Goal: Information Seeking & Learning: Learn about a topic

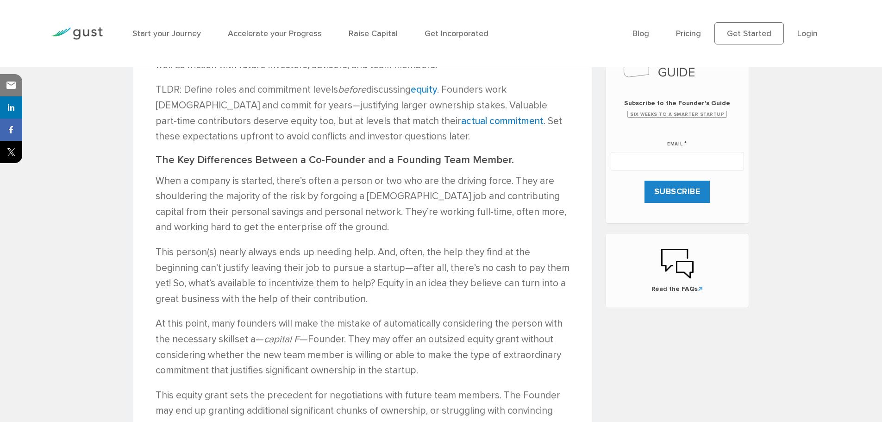
scroll to position [375, 0]
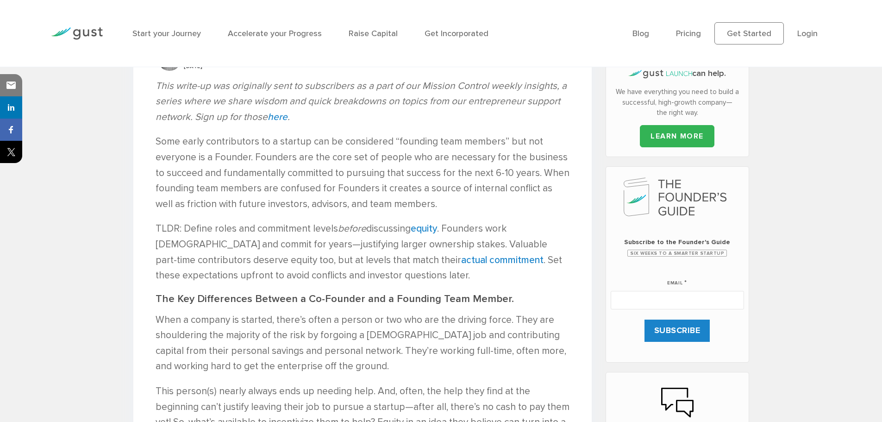
click at [234, 326] on p "When a company is started, there’s often a person or two who are the driving fo…" at bounding box center [363, 343] width 414 height 62
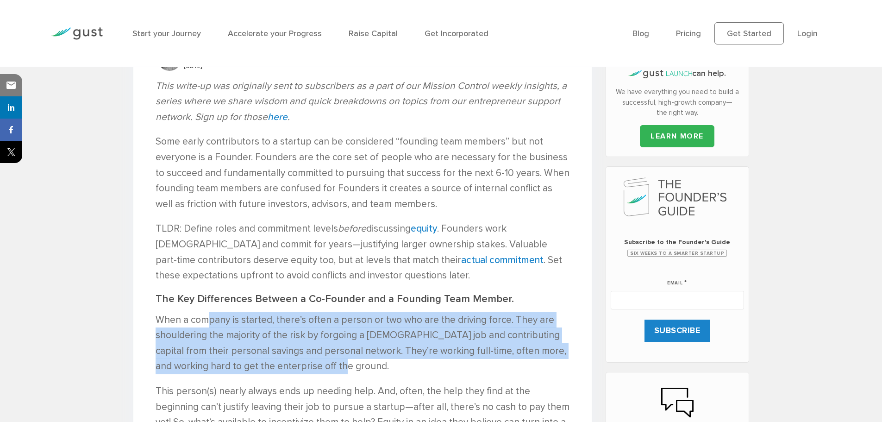
drag, startPoint x: 210, startPoint y: 319, endPoint x: 527, endPoint y: 362, distance: 319.8
click at [527, 362] on p "When a company is started, there’s often a person or two who are the driving fo…" at bounding box center [363, 343] width 414 height 62
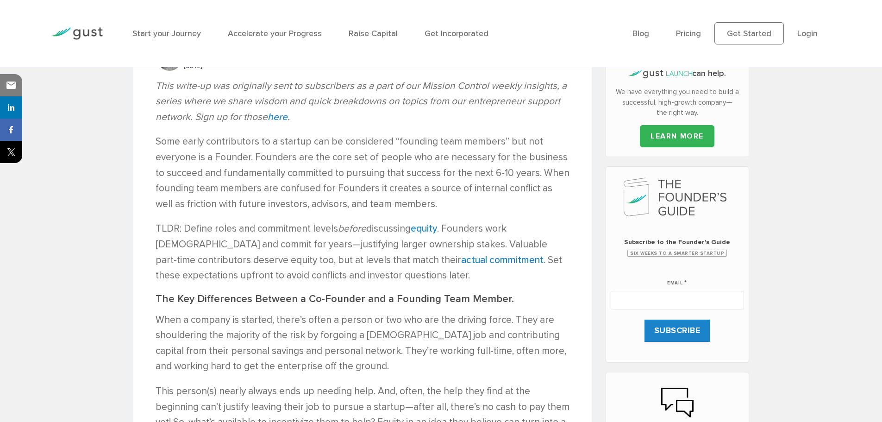
scroll to position [560, 0]
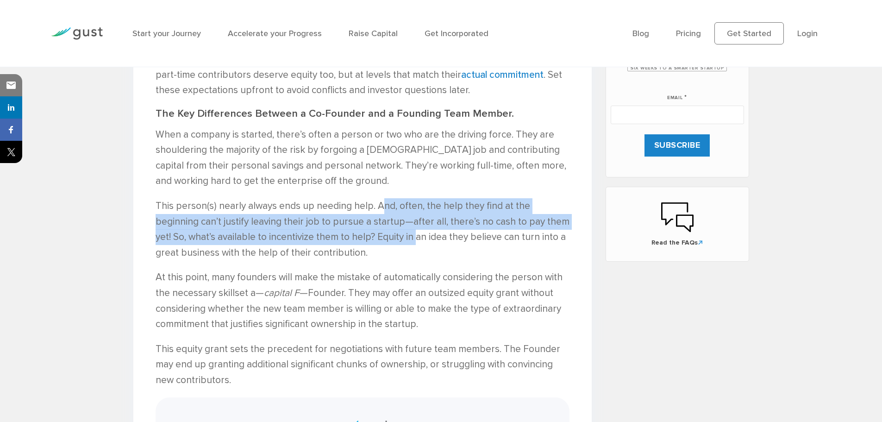
drag, startPoint x: 418, startPoint y: 241, endPoint x: 383, endPoint y: 201, distance: 53.9
click at [383, 201] on p "This person(s) nearly always ends up needing help. And, often, the help they fi…" at bounding box center [363, 229] width 414 height 62
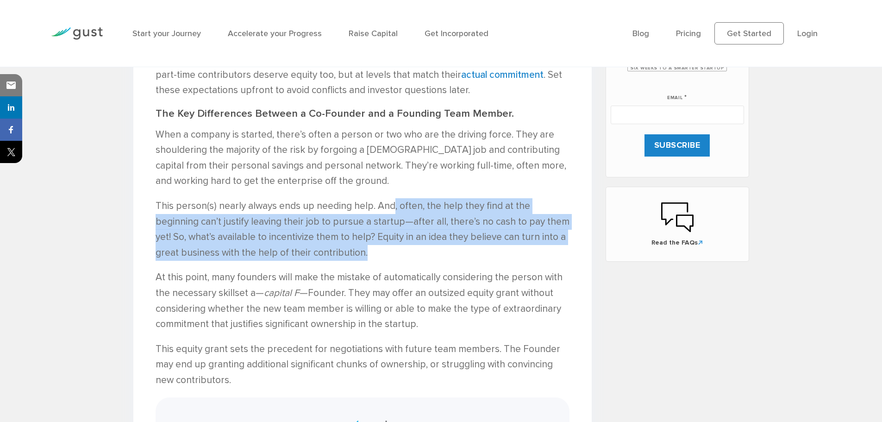
drag, startPoint x: 367, startPoint y: 256, endPoint x: 392, endPoint y: 200, distance: 60.9
click at [392, 200] on p "This person(s) nearly always ends up needing help. And, often, the help they fi…" at bounding box center [363, 229] width 414 height 62
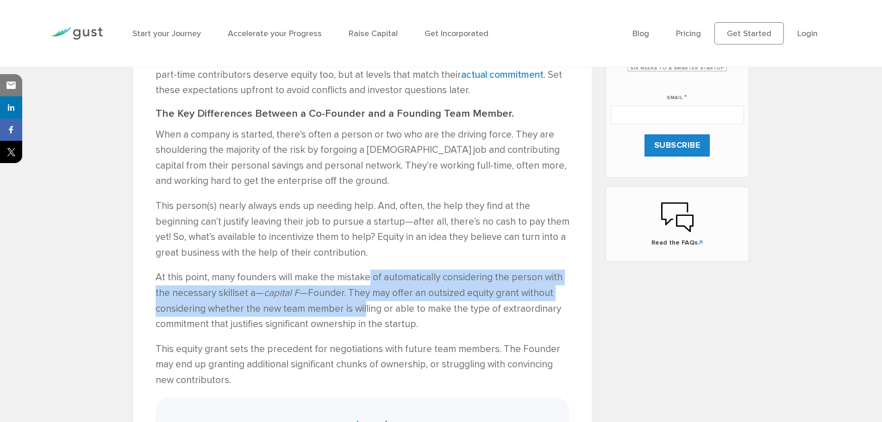
drag, startPoint x: 364, startPoint y: 315, endPoint x: 368, endPoint y: 280, distance: 34.9
click at [368, 280] on p "At this point, many founders will make the mistake of automatically considering…" at bounding box center [363, 301] width 414 height 62
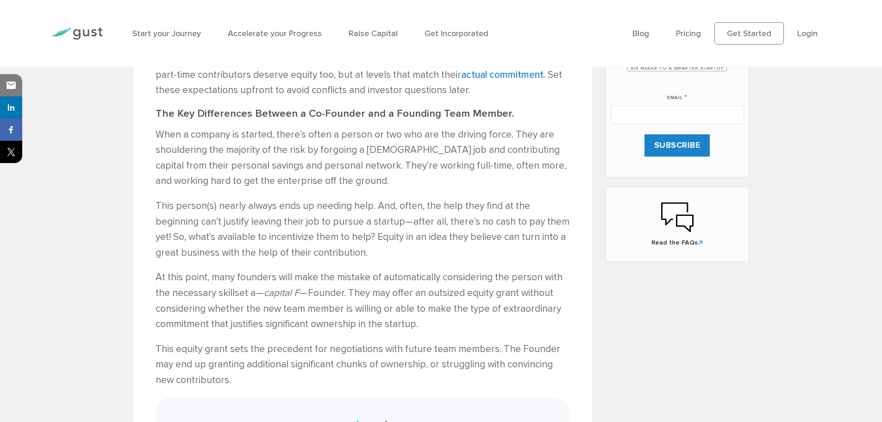
click at [369, 306] on p "At this point, many founders will make the mistake of automatically considering…" at bounding box center [363, 301] width 414 height 62
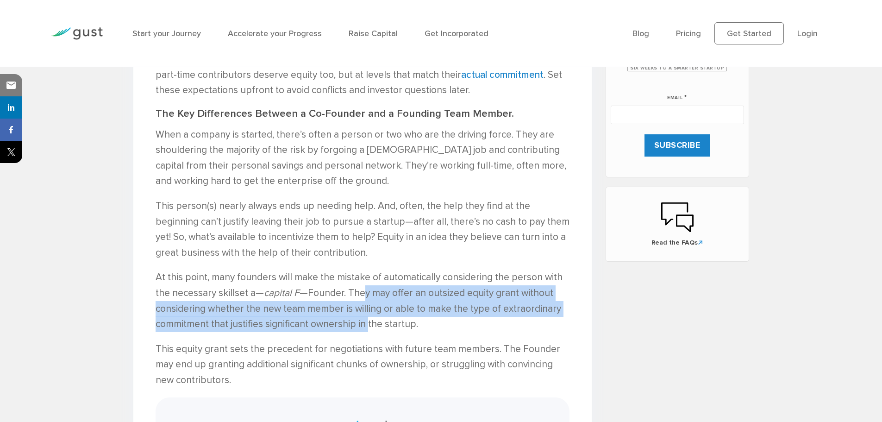
drag, startPoint x: 366, startPoint y: 323, endPoint x: 364, endPoint y: 298, distance: 25.1
click at [364, 298] on p "At this point, many founders will make the mistake of automatically considering…" at bounding box center [363, 301] width 414 height 62
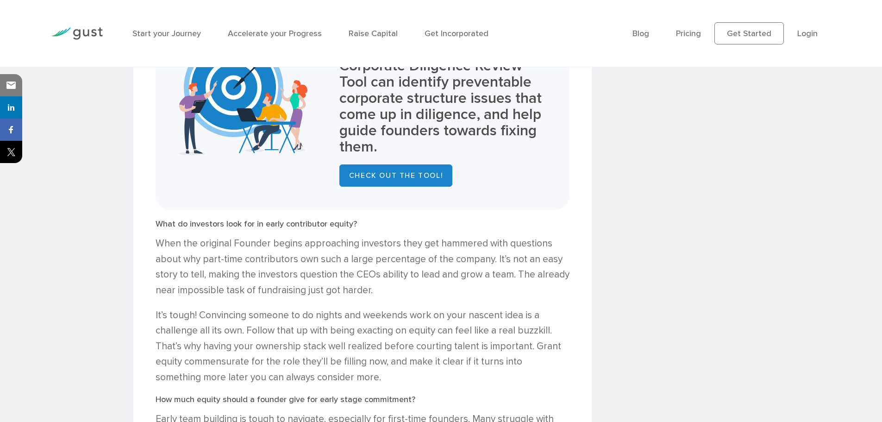
scroll to position [1023, 0]
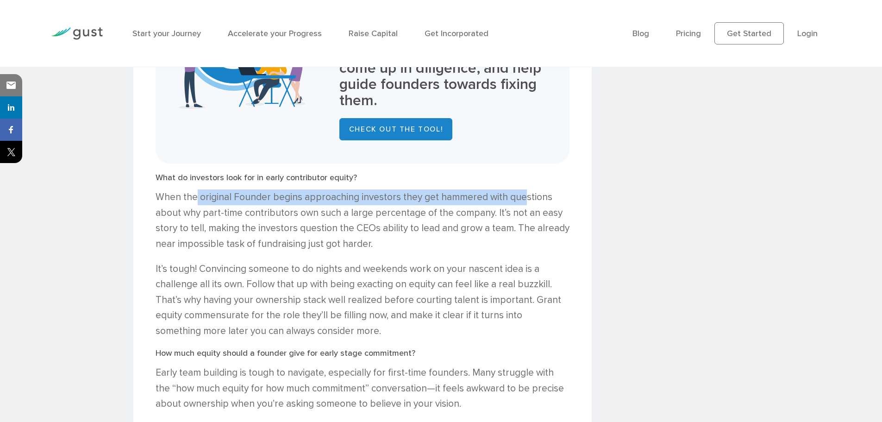
drag, startPoint x: 194, startPoint y: 180, endPoint x: 521, endPoint y: 184, distance: 327.0
click at [521, 189] on p "When the original Founder begins approaching investors they get hammered with q…" at bounding box center [363, 220] width 414 height 62
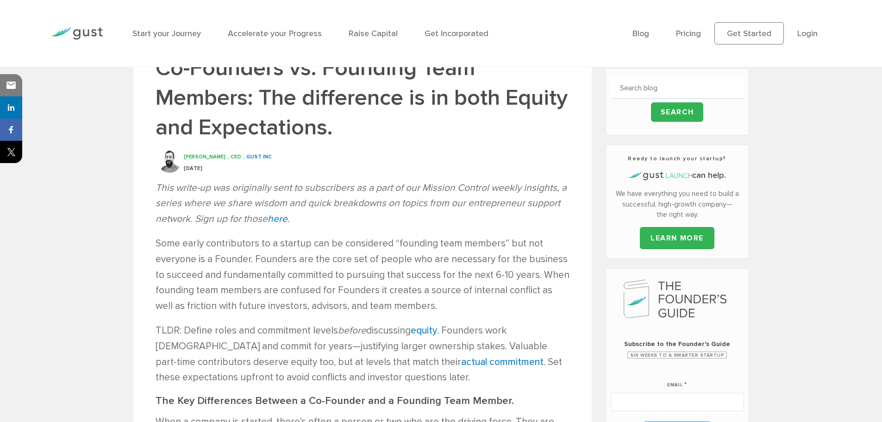
scroll to position [278, 0]
